Goal: Information Seeking & Learning: Learn about a topic

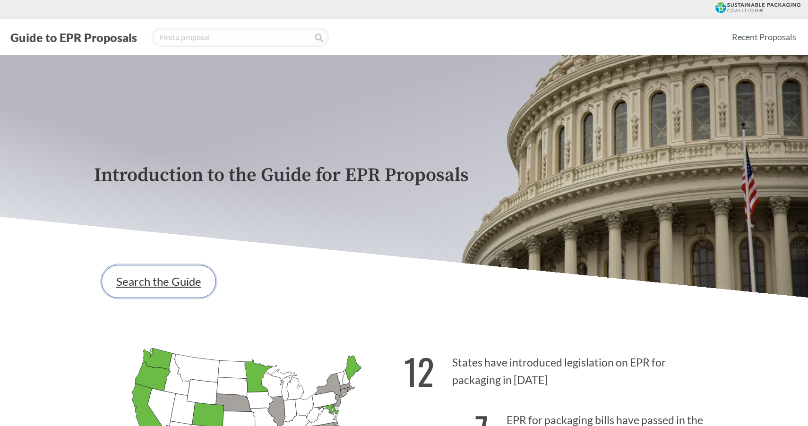
click at [181, 285] on link "Search the Guide" at bounding box center [159, 281] width 114 height 33
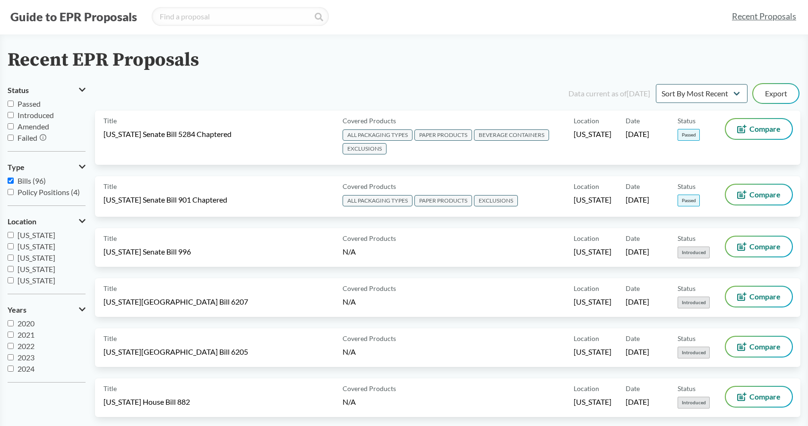
scroll to position [24, 0]
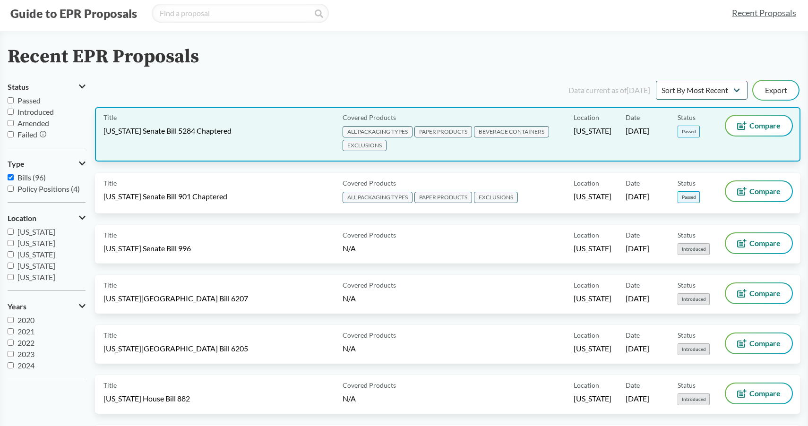
click at [201, 136] on div "Title [US_STATE] Senate Bill 5284 Chaptered" at bounding box center [220, 134] width 235 height 37
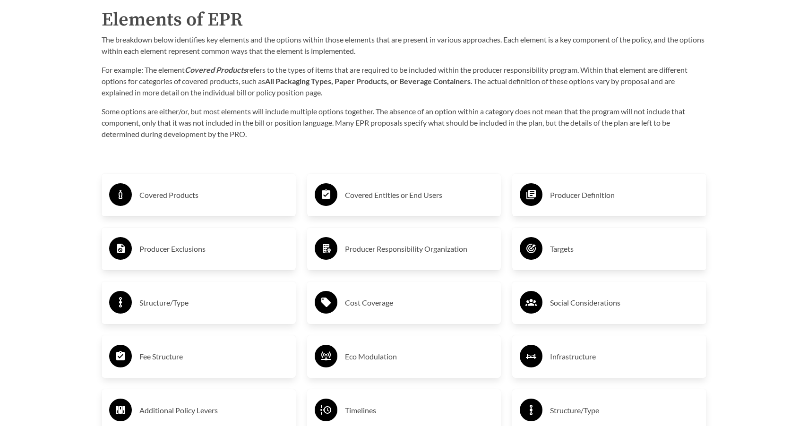
scroll to position [1522, 0]
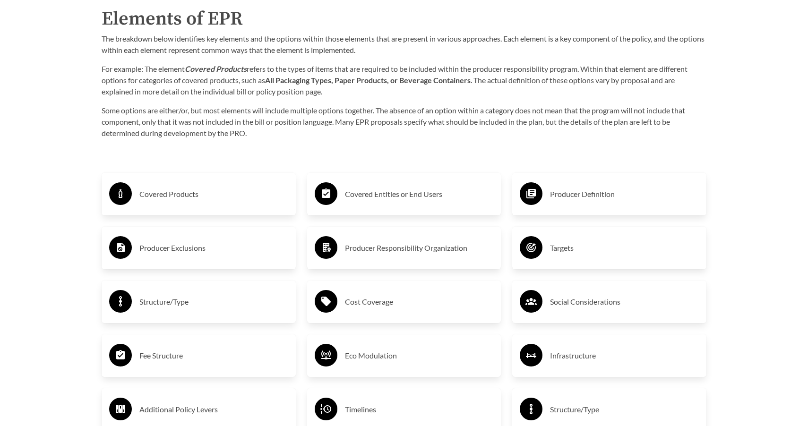
click at [168, 188] on h3 "Covered Products" at bounding box center [213, 194] width 149 height 15
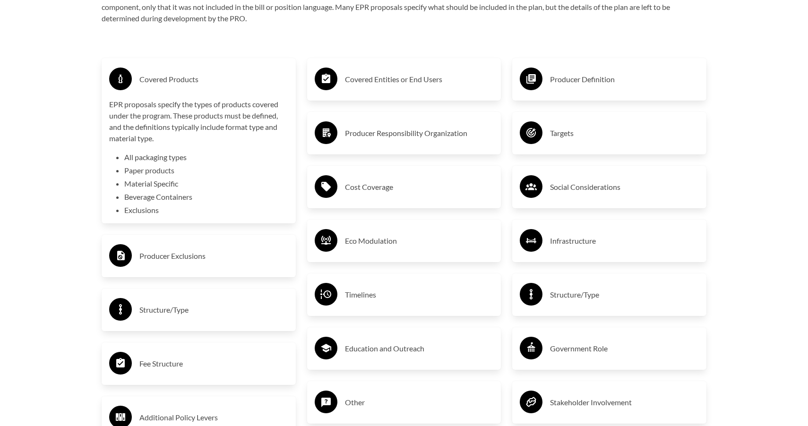
scroll to position [1652, 0]
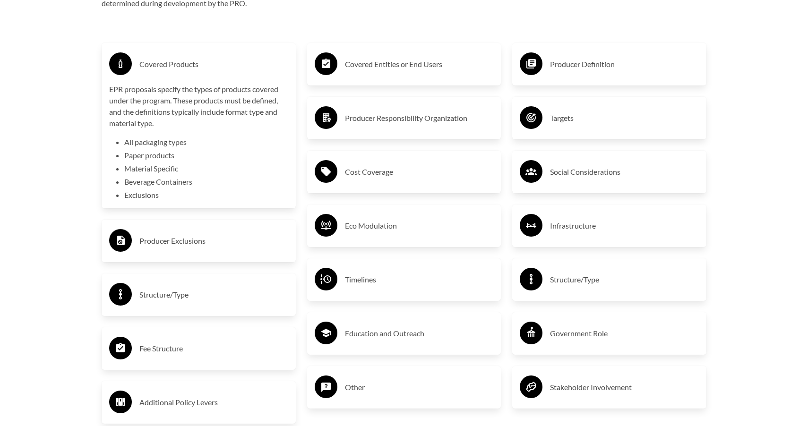
click at [200, 241] on h3 "Producer Exclusions" at bounding box center [213, 240] width 149 height 15
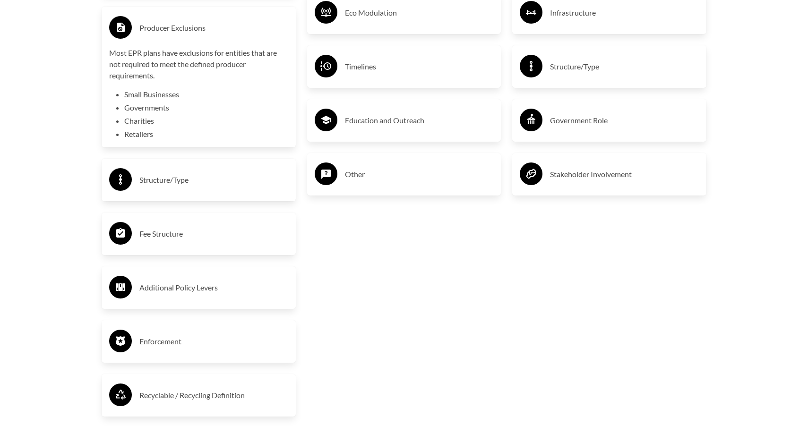
scroll to position [1866, 0]
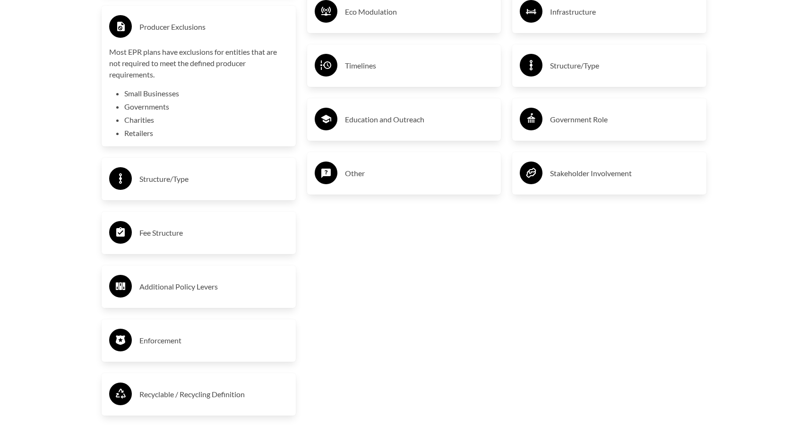
click at [197, 222] on div "Fee Structure" at bounding box center [198, 232] width 179 height 27
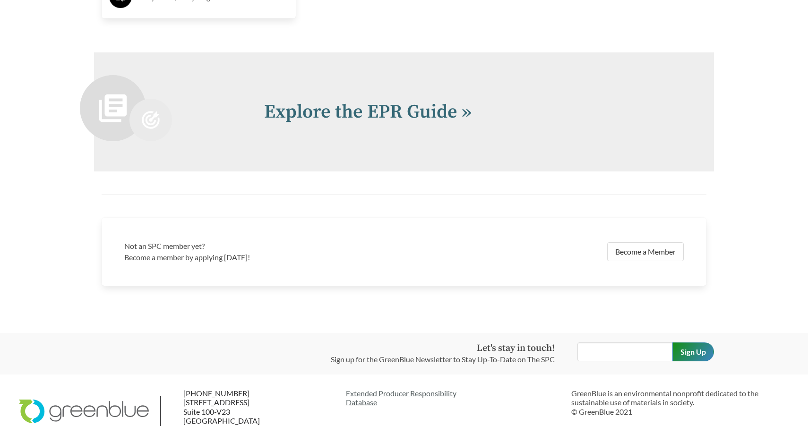
scroll to position [2339, 0]
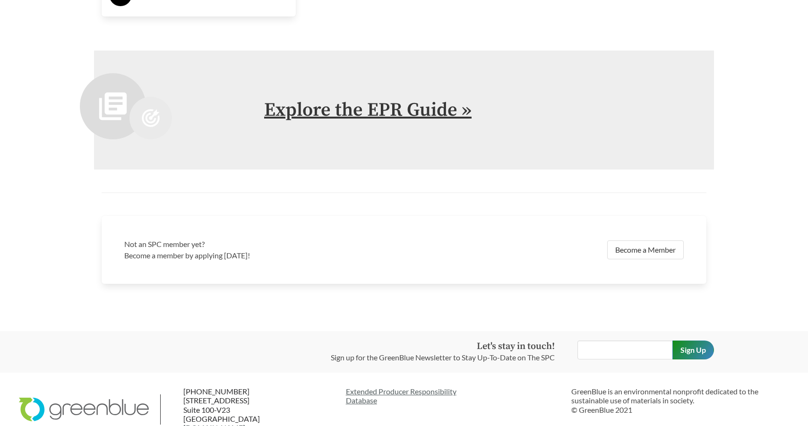
click at [399, 108] on link "Explore the EPR Guide »" at bounding box center [367, 110] width 207 height 24
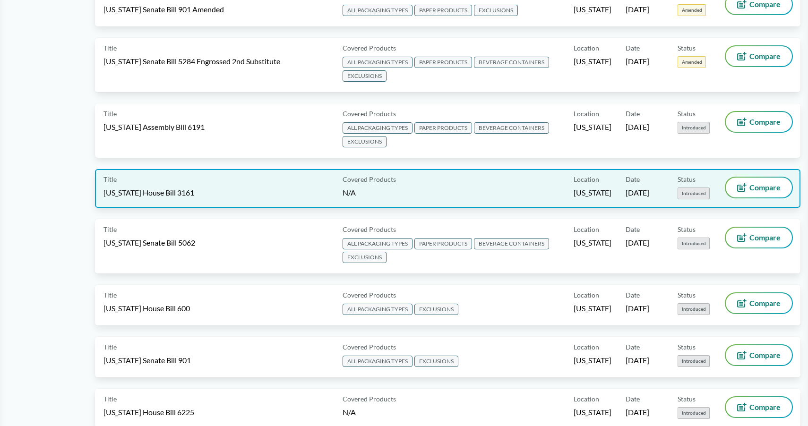
scroll to position [572, 0]
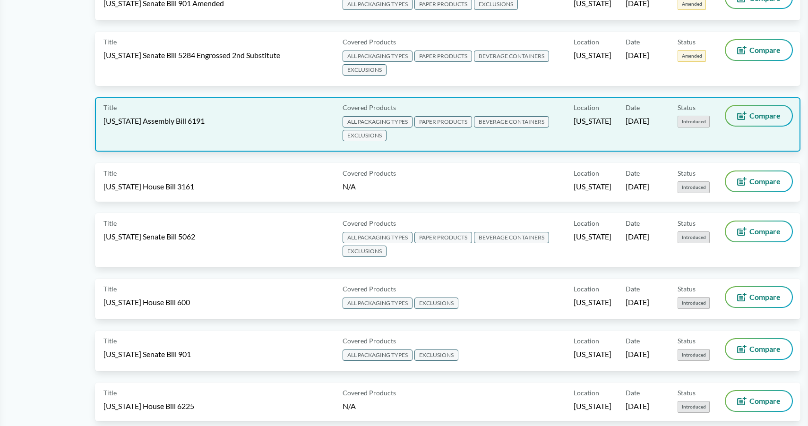
click at [751, 117] on span "Compare" at bounding box center [764, 116] width 31 height 8
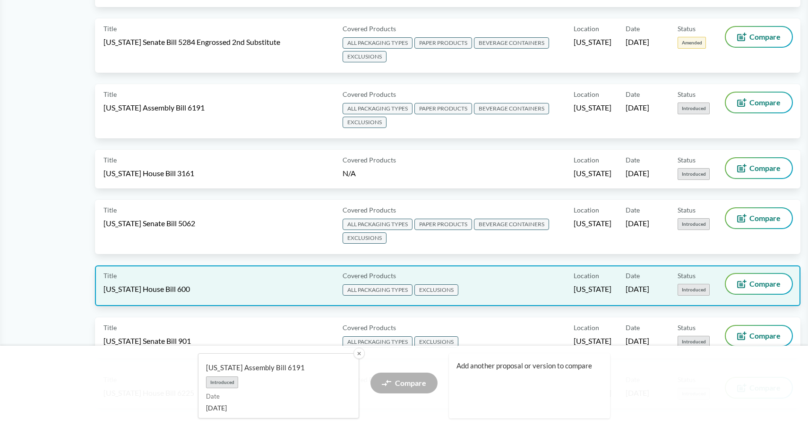
scroll to position [592, 0]
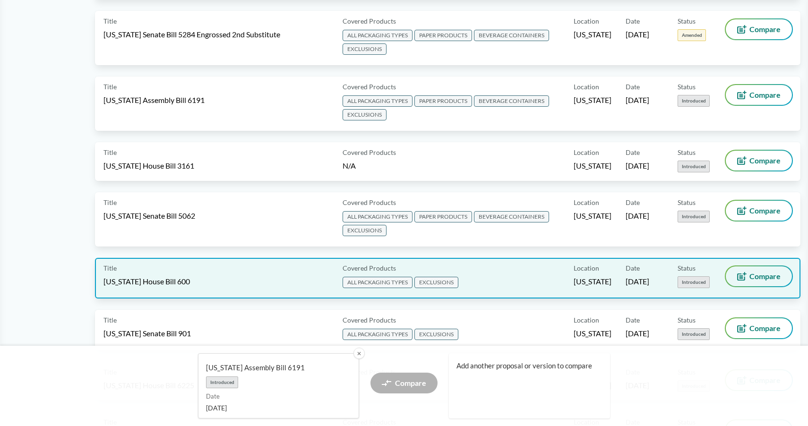
click at [748, 273] on button "Compare" at bounding box center [759, 276] width 66 height 20
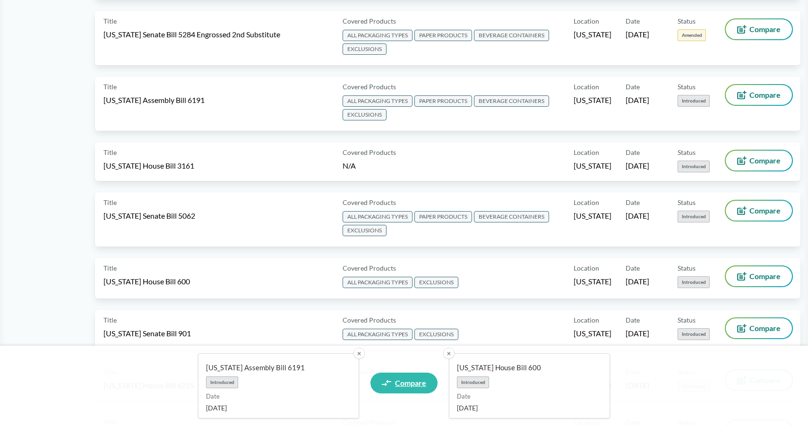
click at [405, 387] on span "Compare" at bounding box center [410, 383] width 31 height 8
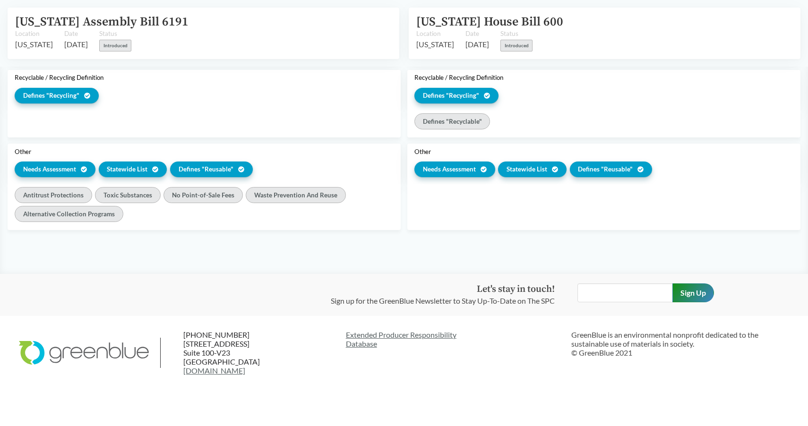
scroll to position [1258, 0]
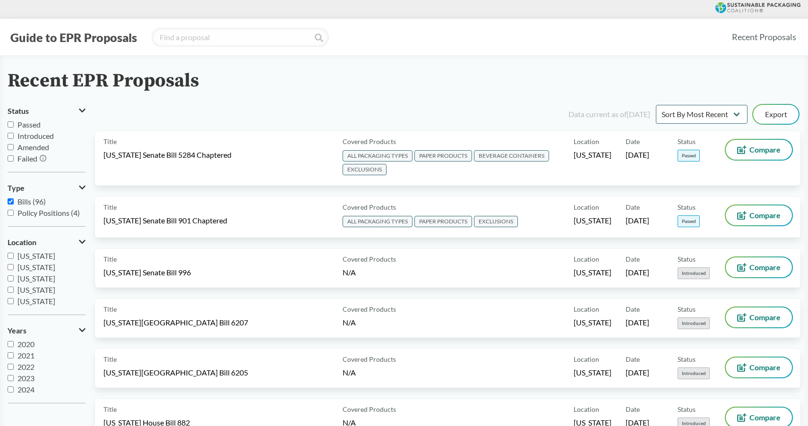
click at [11, 125] on input "Passed" at bounding box center [11, 124] width 6 height 6
checkbox input "true"
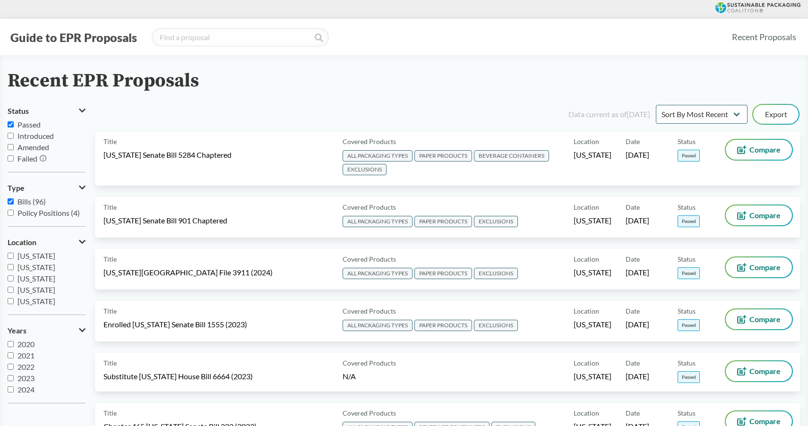
click at [10, 137] on input "Introduced" at bounding box center [11, 136] width 6 height 6
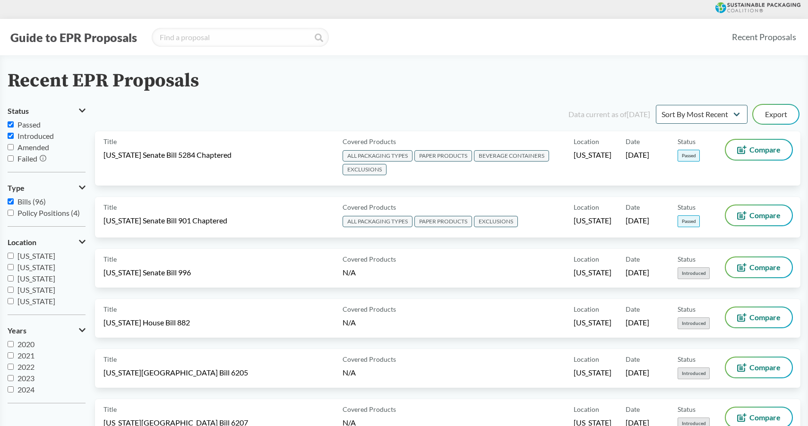
click at [10, 137] on input "Introduced" at bounding box center [11, 136] width 6 height 6
checkbox input "false"
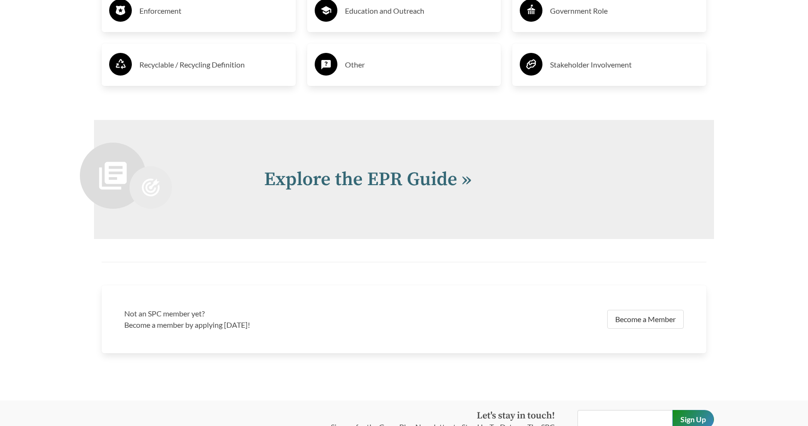
scroll to position [2064, 0]
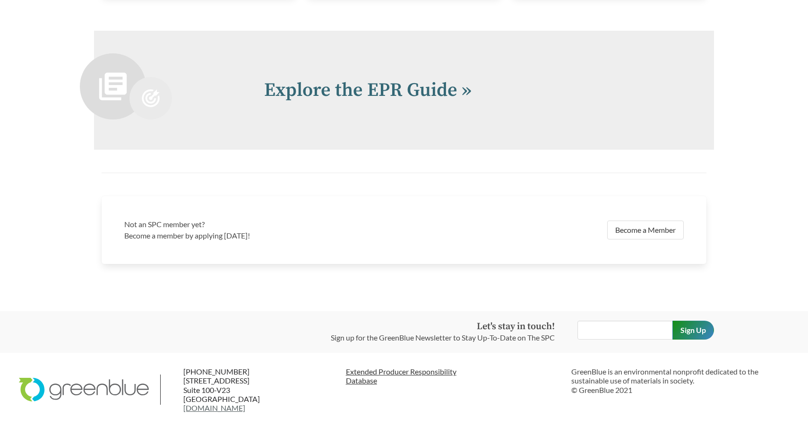
click at [374, 373] on link "Extended Producer Responsibility Database" at bounding box center [455, 376] width 218 height 18
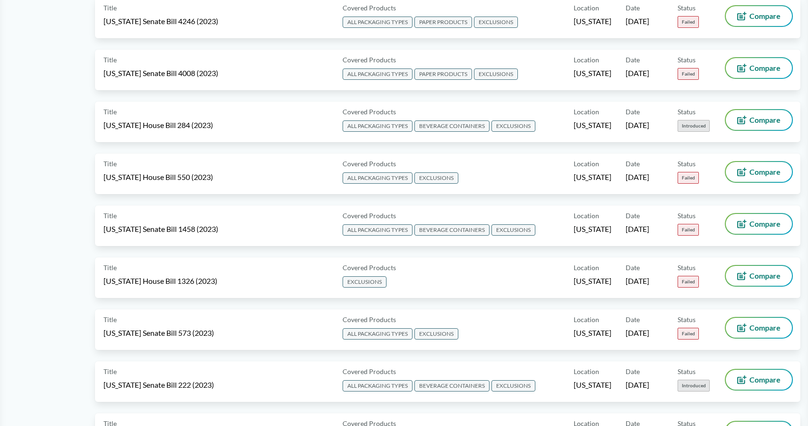
scroll to position [2563, 0]
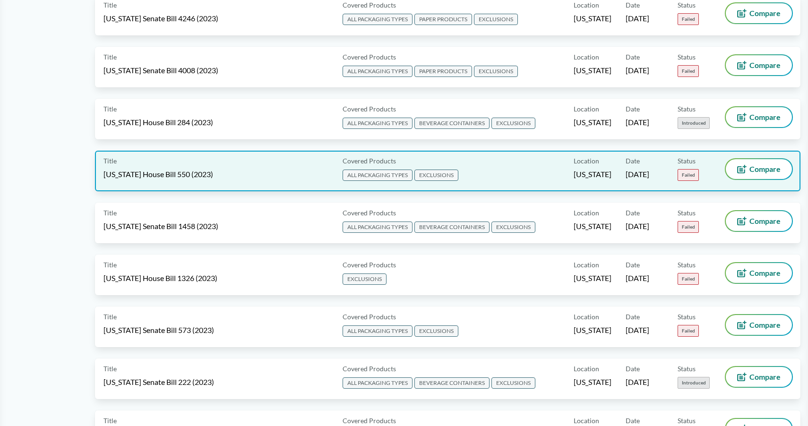
click at [290, 159] on div "Title [US_STATE] House Bill 550 (2023)" at bounding box center [220, 171] width 235 height 24
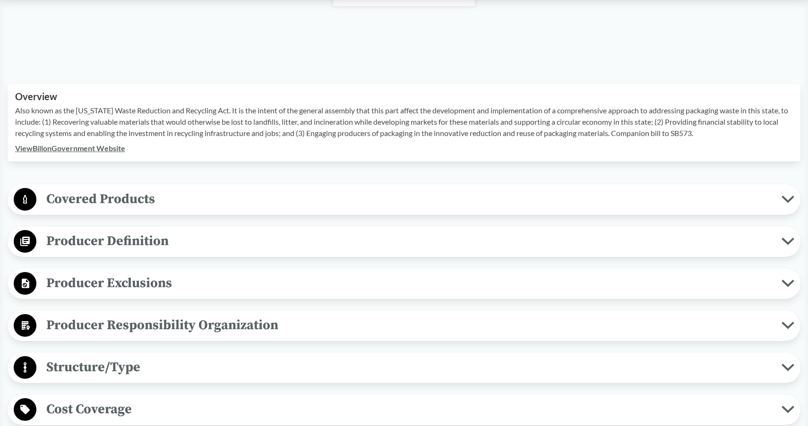
scroll to position [233, 0]
click at [106, 279] on span "Producer Exclusions" at bounding box center [408, 283] width 745 height 21
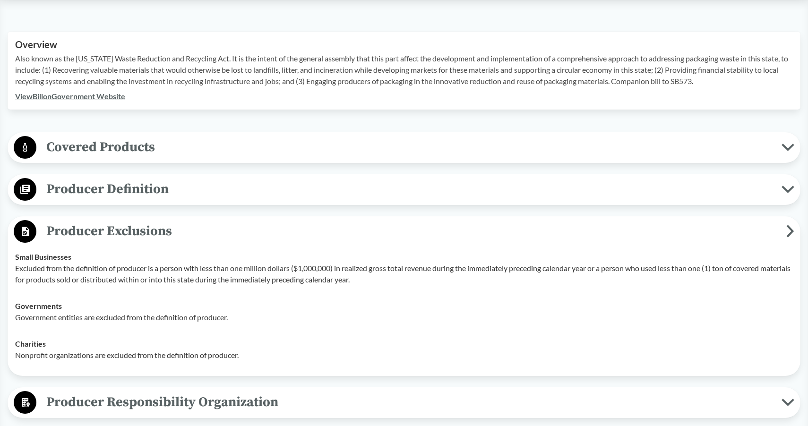
scroll to position [284, 0]
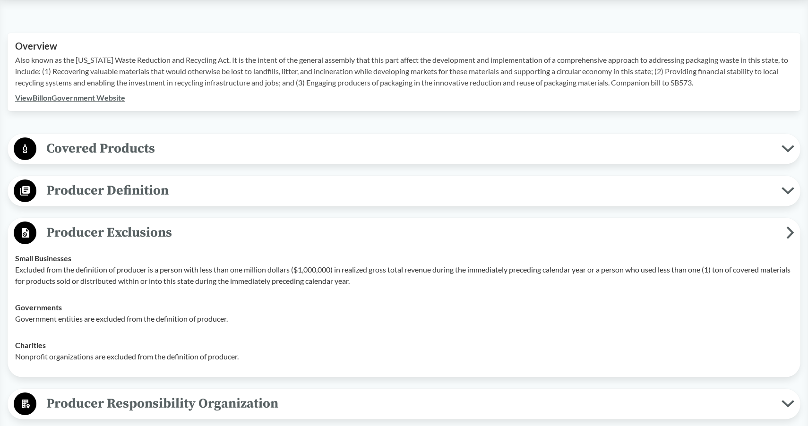
click at [79, 184] on span "Producer Definition" at bounding box center [408, 190] width 745 height 21
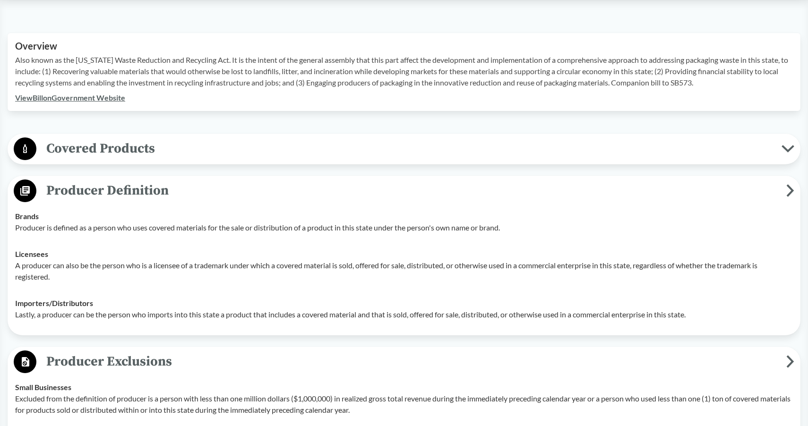
click at [85, 154] on span "Covered Products" at bounding box center [408, 148] width 745 height 21
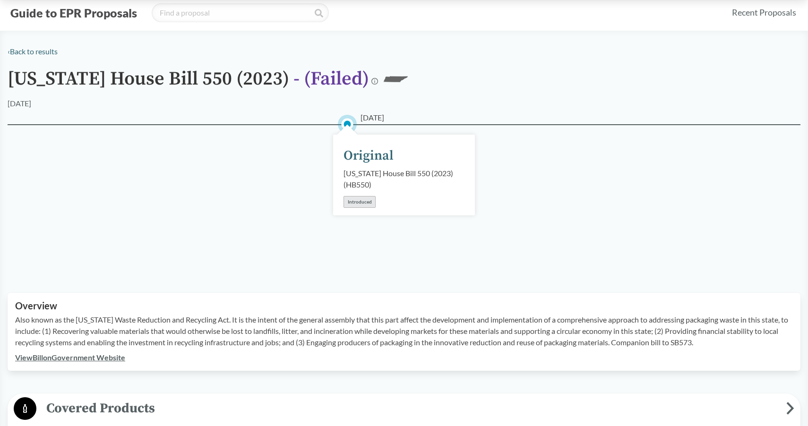
scroll to position [0, 0]
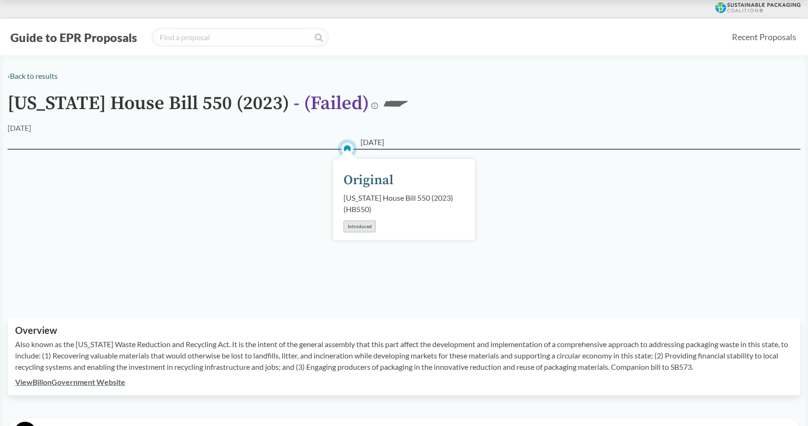
click at [741, 10] on icon at bounding box center [757, 7] width 85 height 11
